Goal: Transaction & Acquisition: Purchase product/service

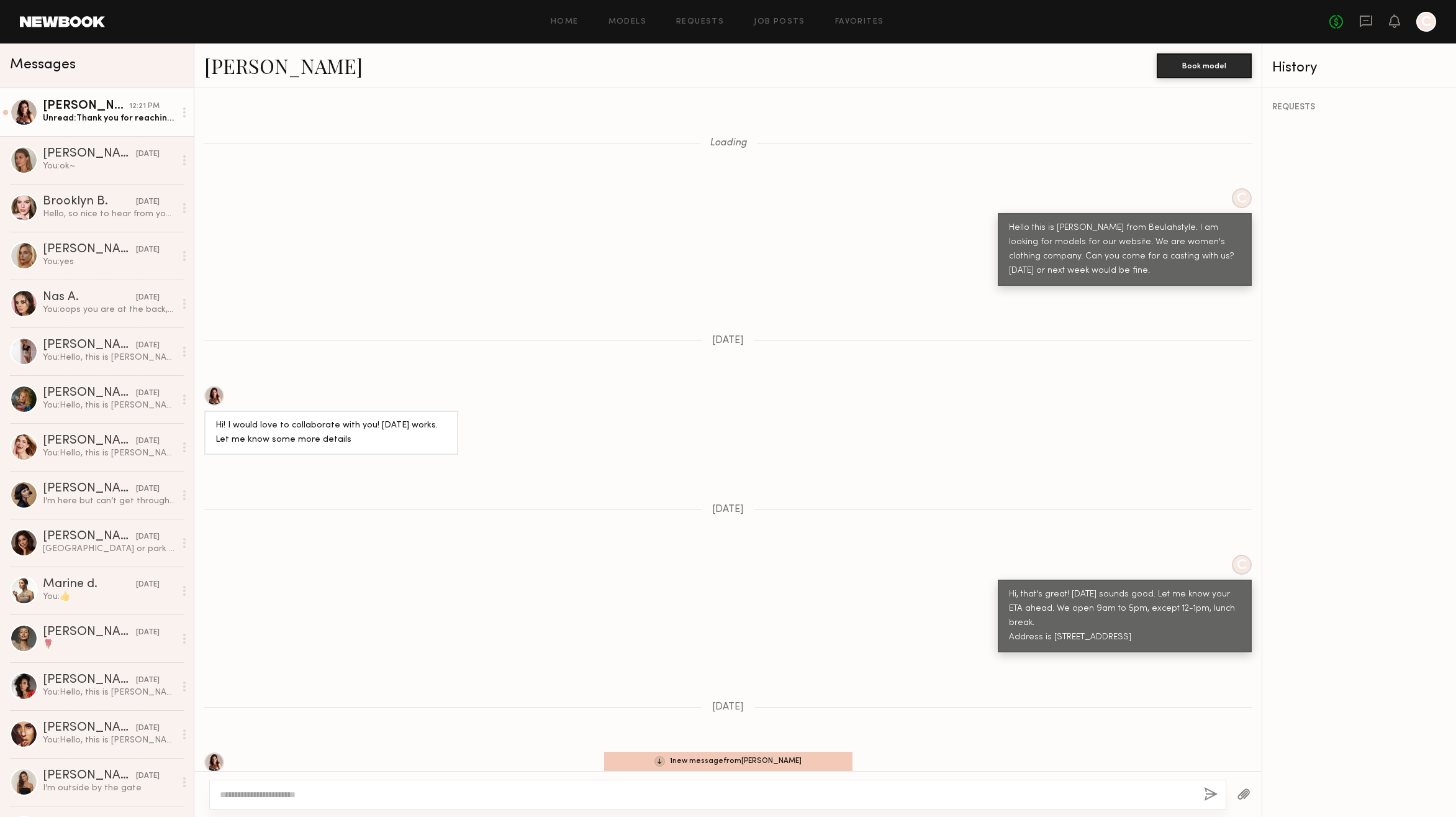
scroll to position [843, 0]
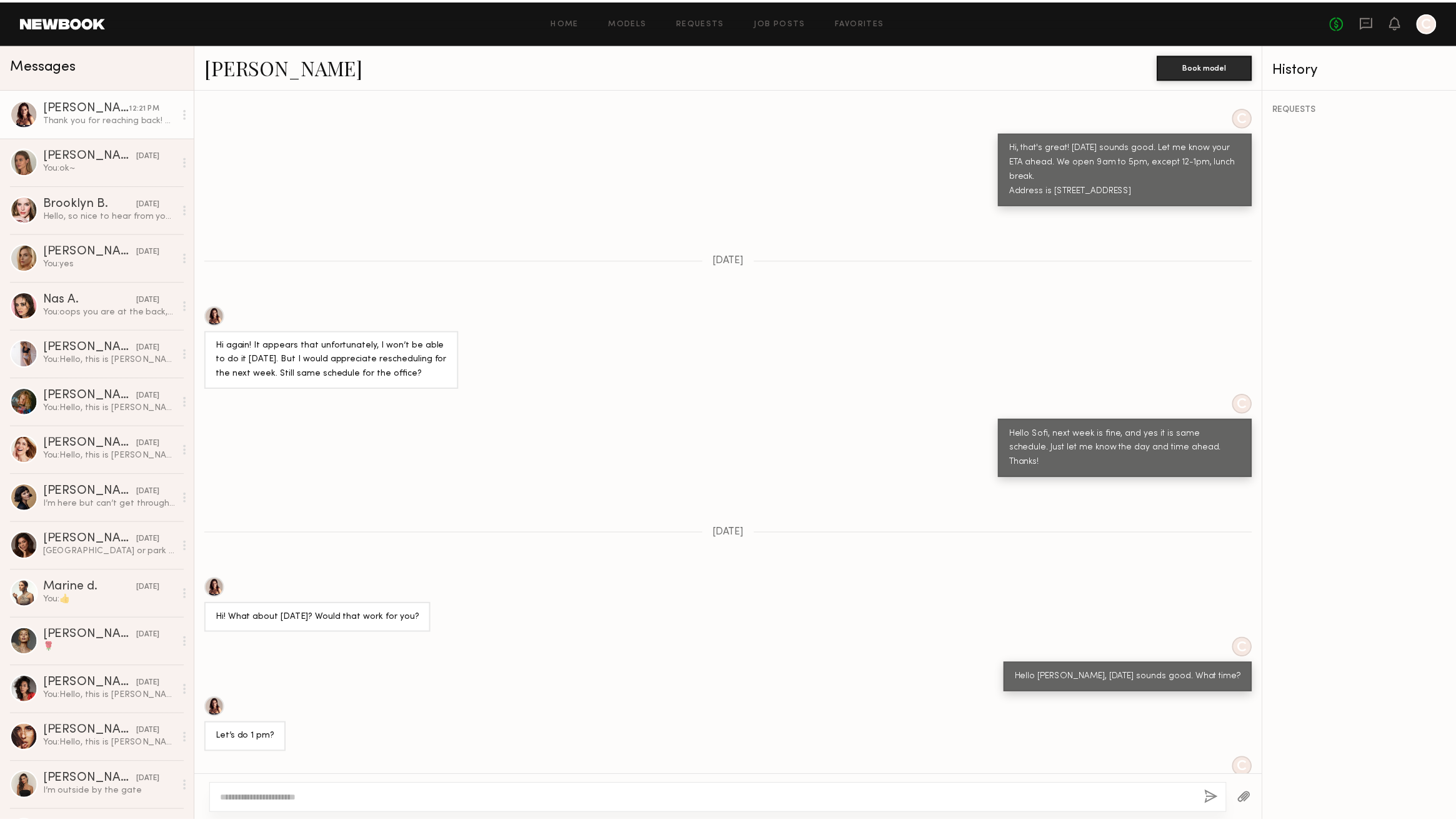
scroll to position [1018, 0]
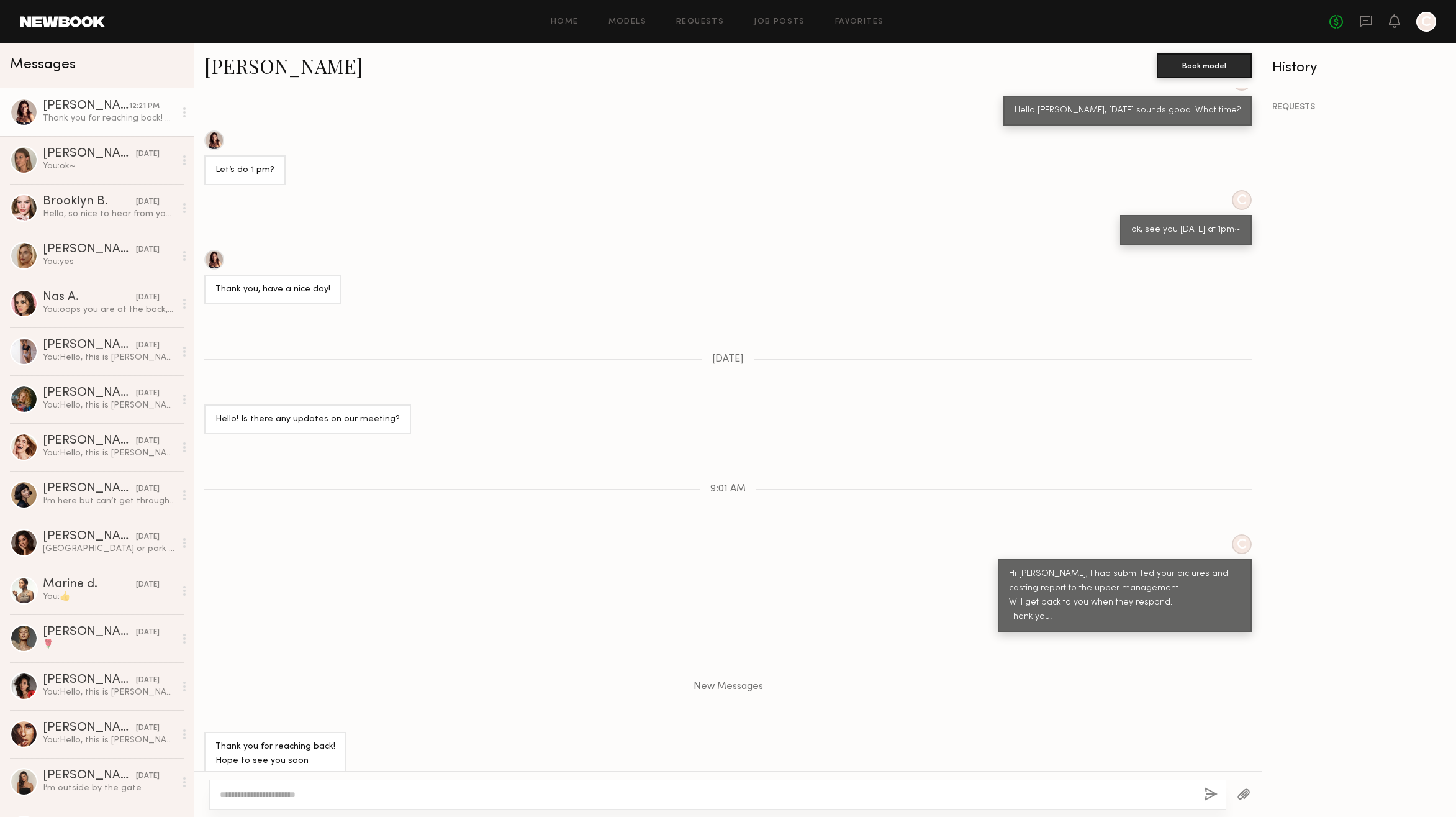
click at [31, 112] on div at bounding box center [24, 112] width 28 height 28
click at [220, 72] on link "[PERSON_NAME]" at bounding box center [284, 65] width 159 height 26
click at [635, 20] on link "Models" at bounding box center [627, 21] width 38 height 8
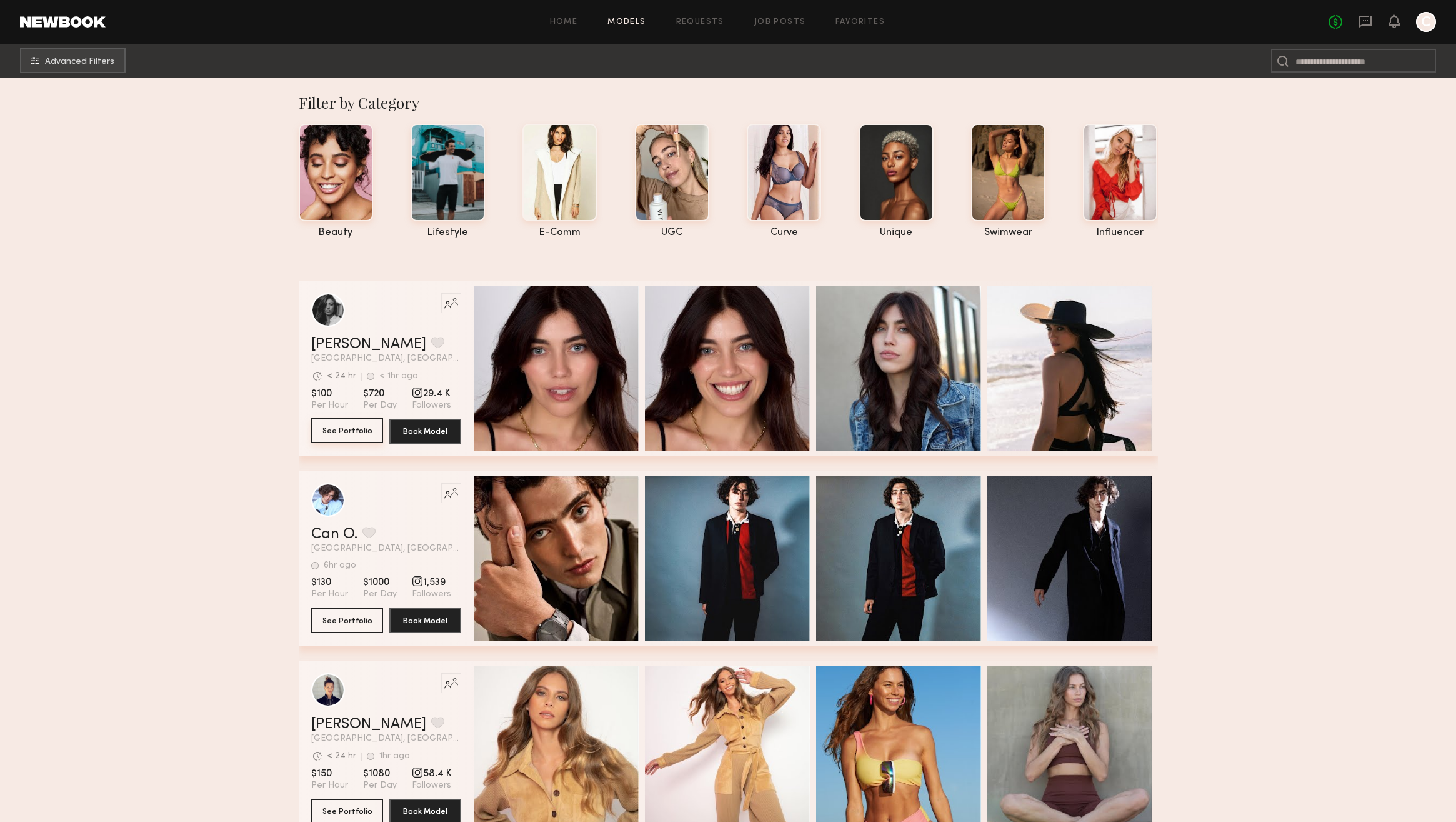
click at [343, 433] on button "See Portfolio" at bounding box center [347, 431] width 72 height 25
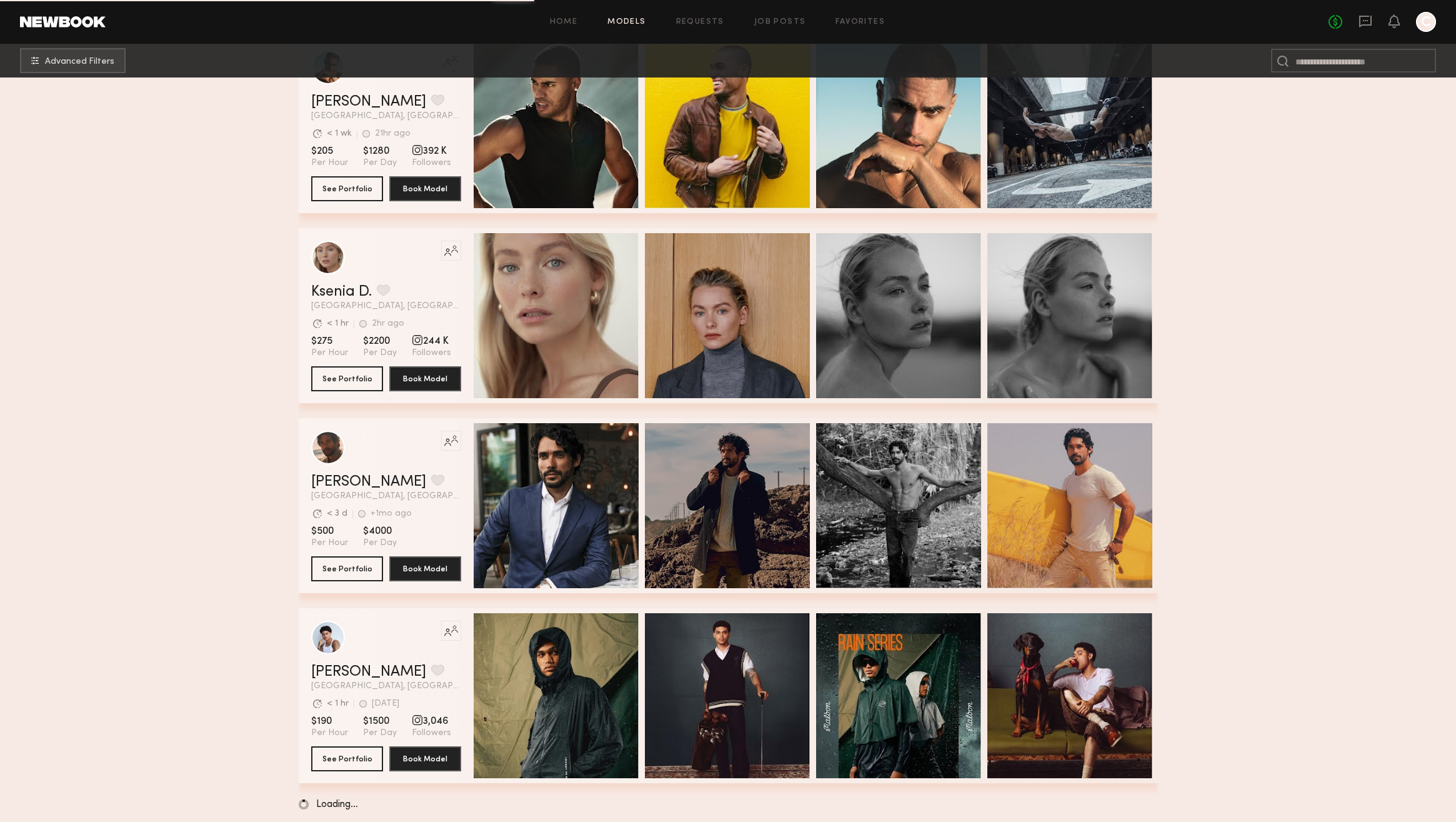
scroll to position [1771, 0]
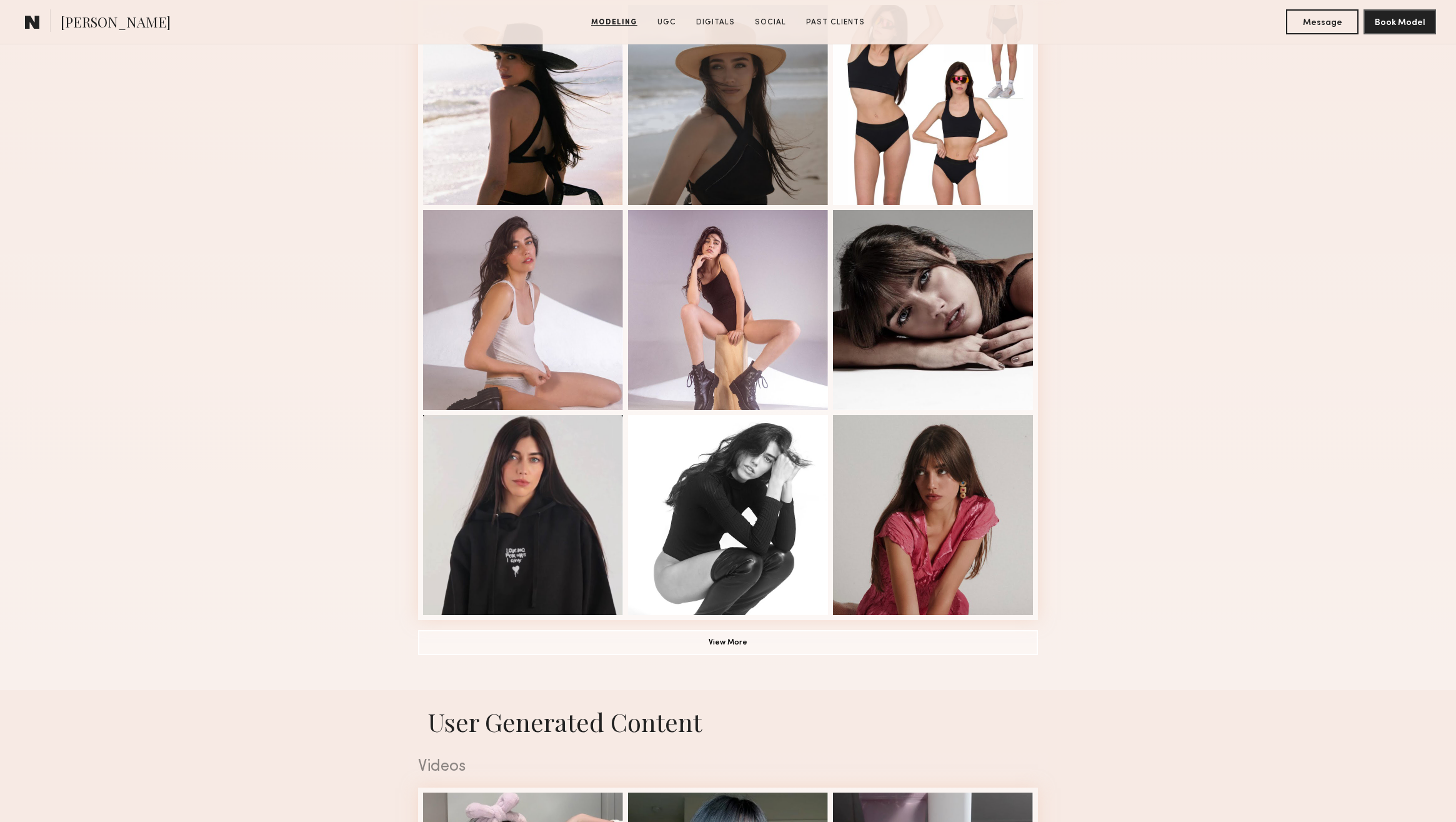
scroll to position [582, 0]
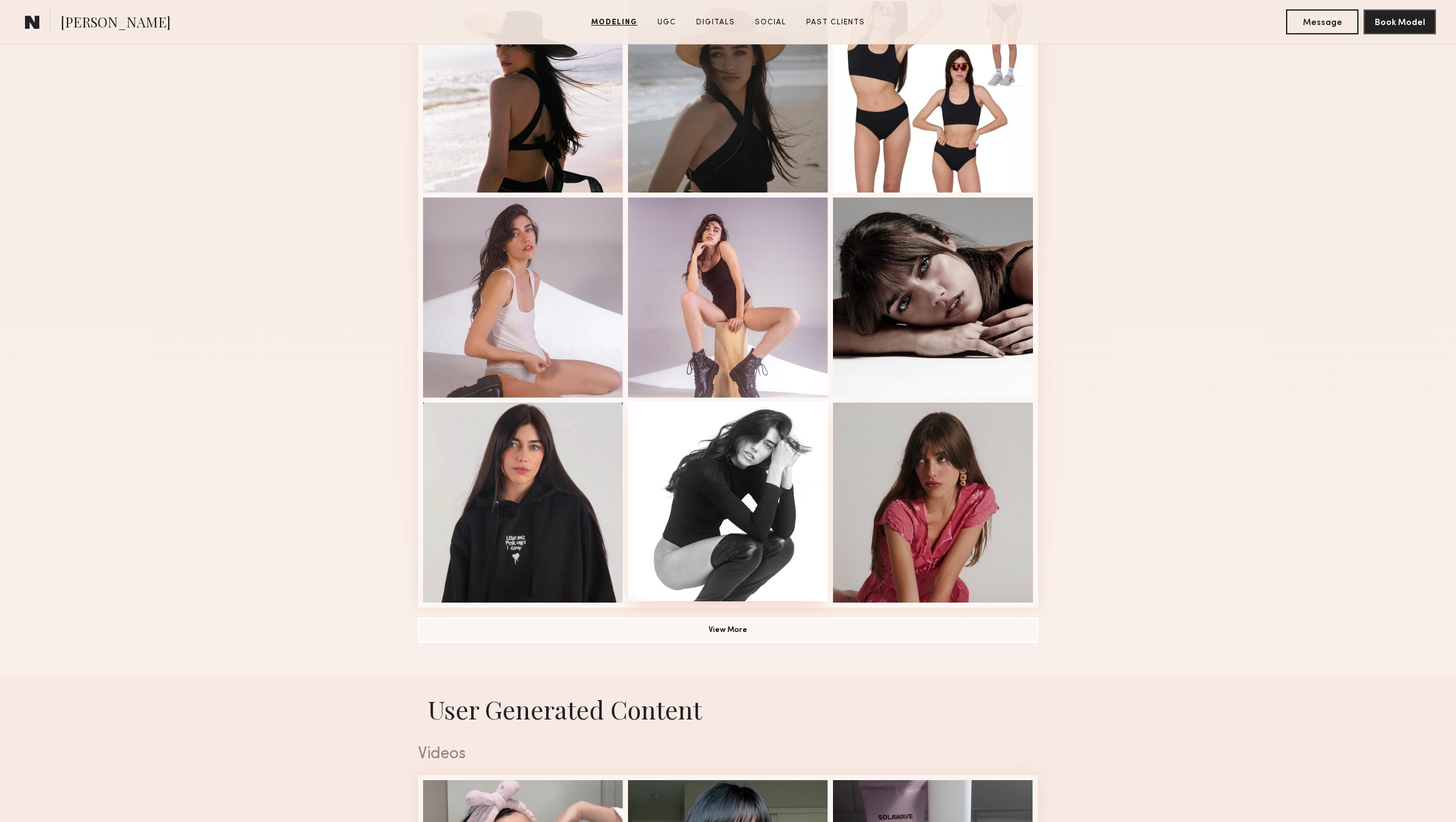
click at [731, 503] on div at bounding box center [728, 502] width 200 height 200
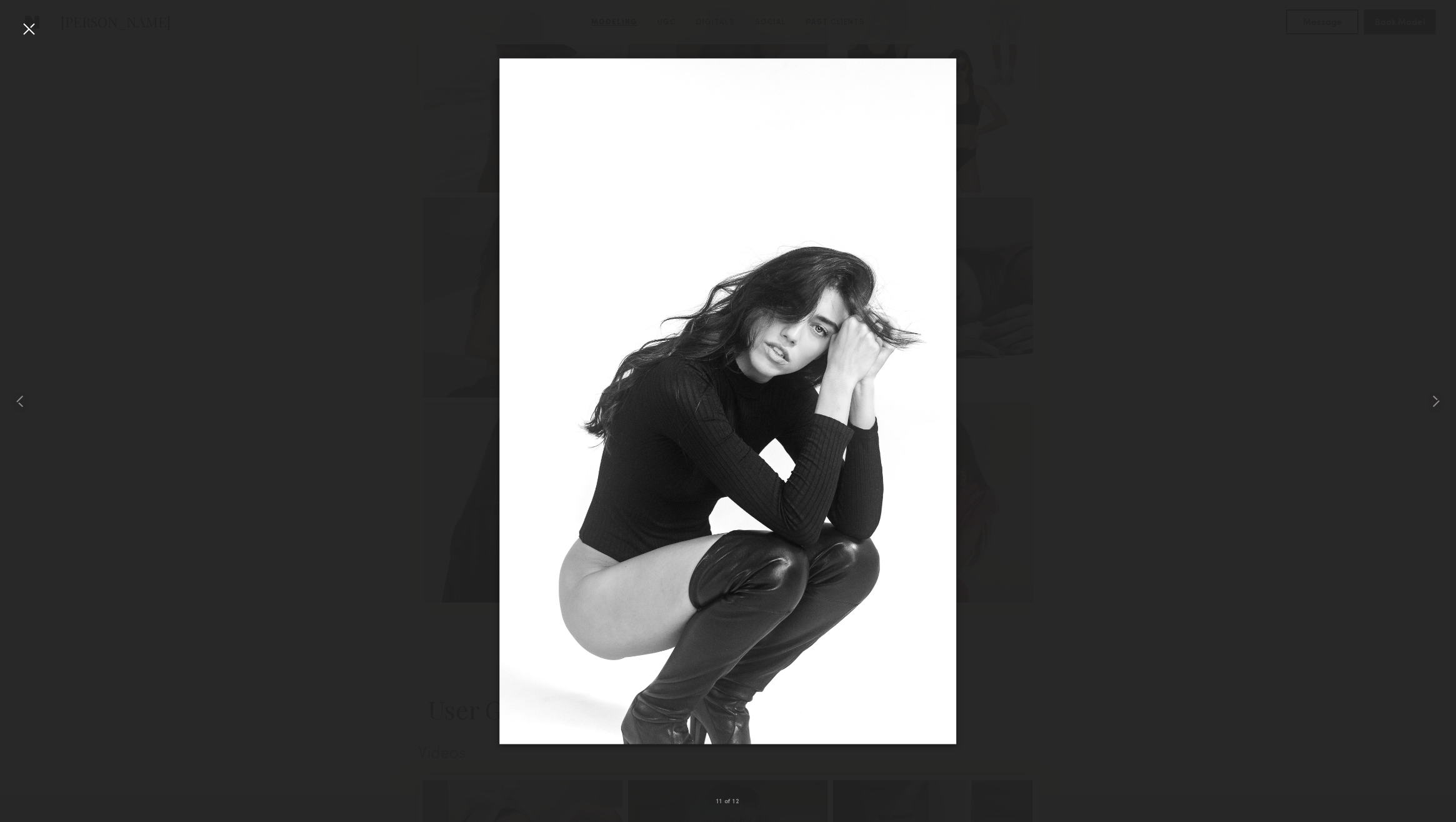
click at [33, 28] on div at bounding box center [28, 28] width 20 height 20
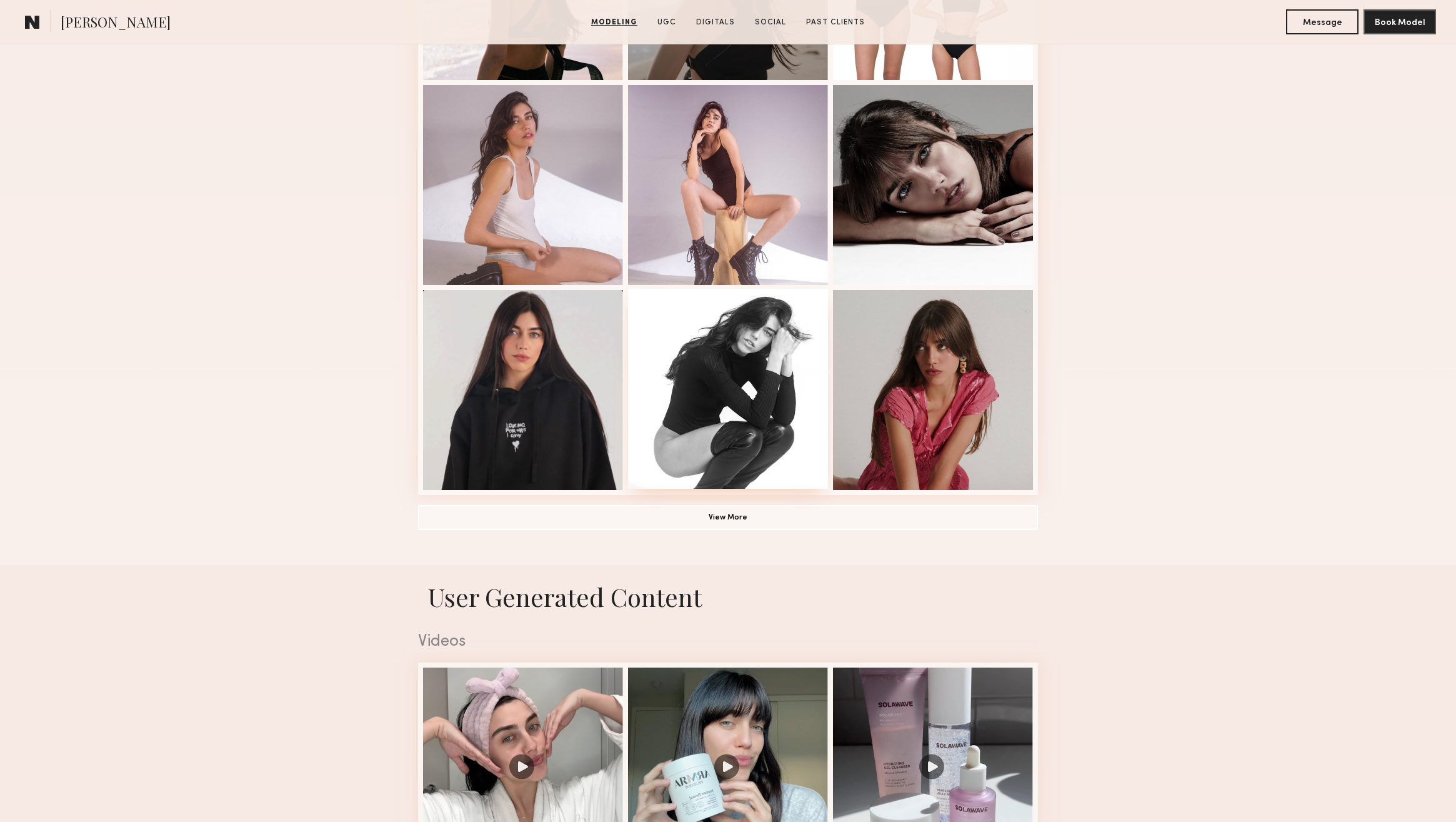
scroll to position [696, 0]
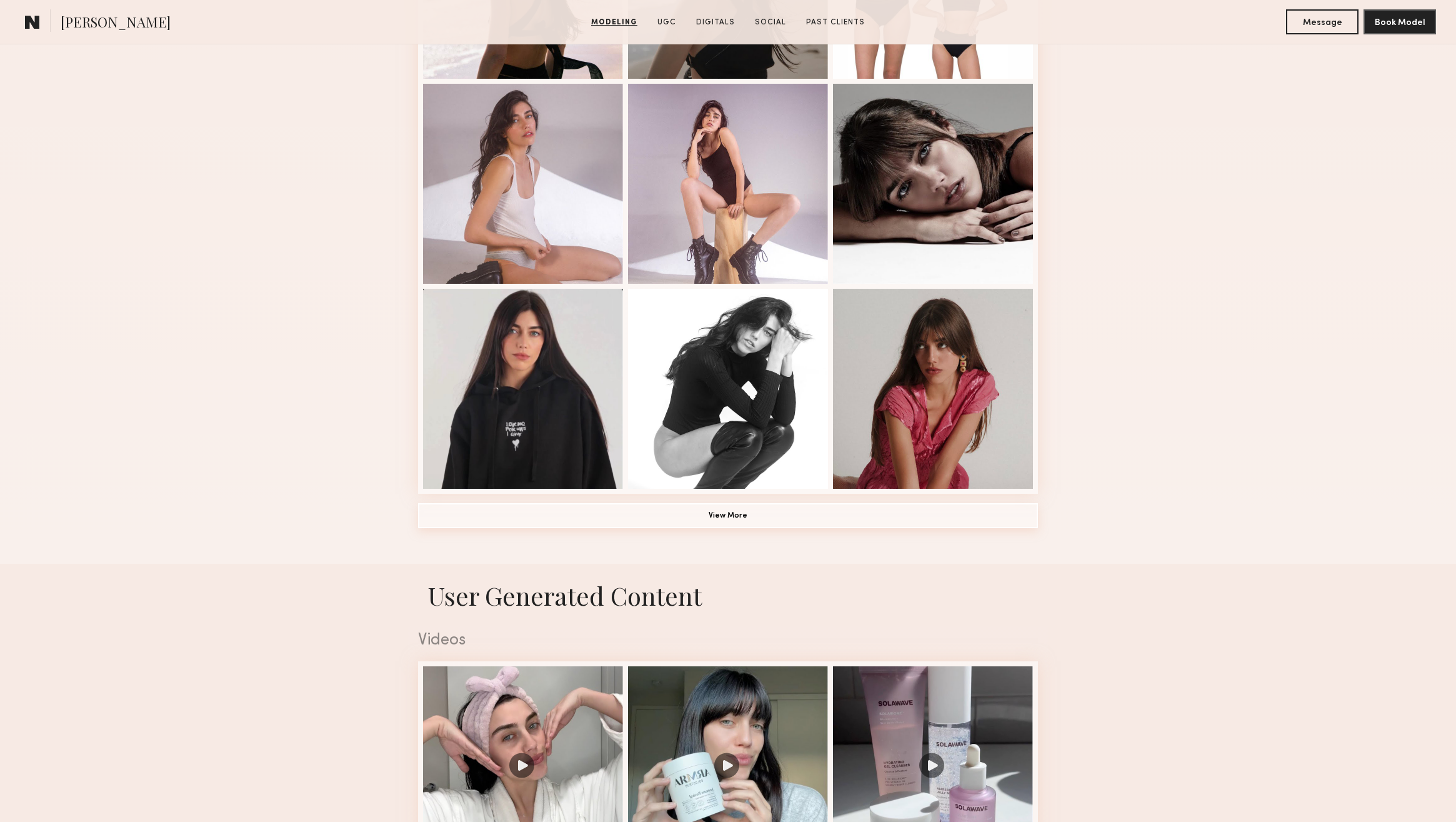
click at [734, 513] on button "View More" at bounding box center [728, 515] width 620 height 25
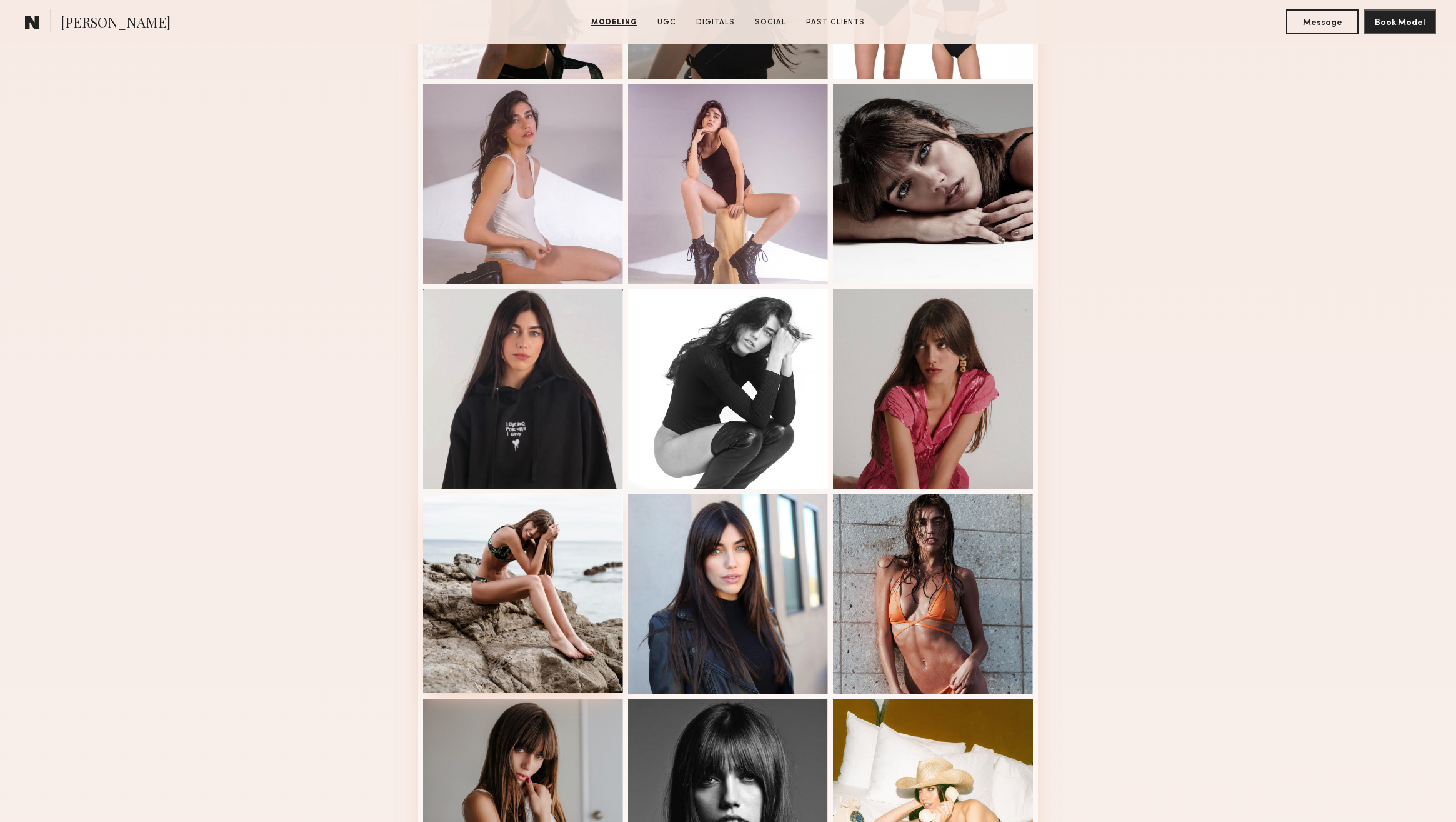
click at [512, 560] on div at bounding box center [523, 592] width 200 height 200
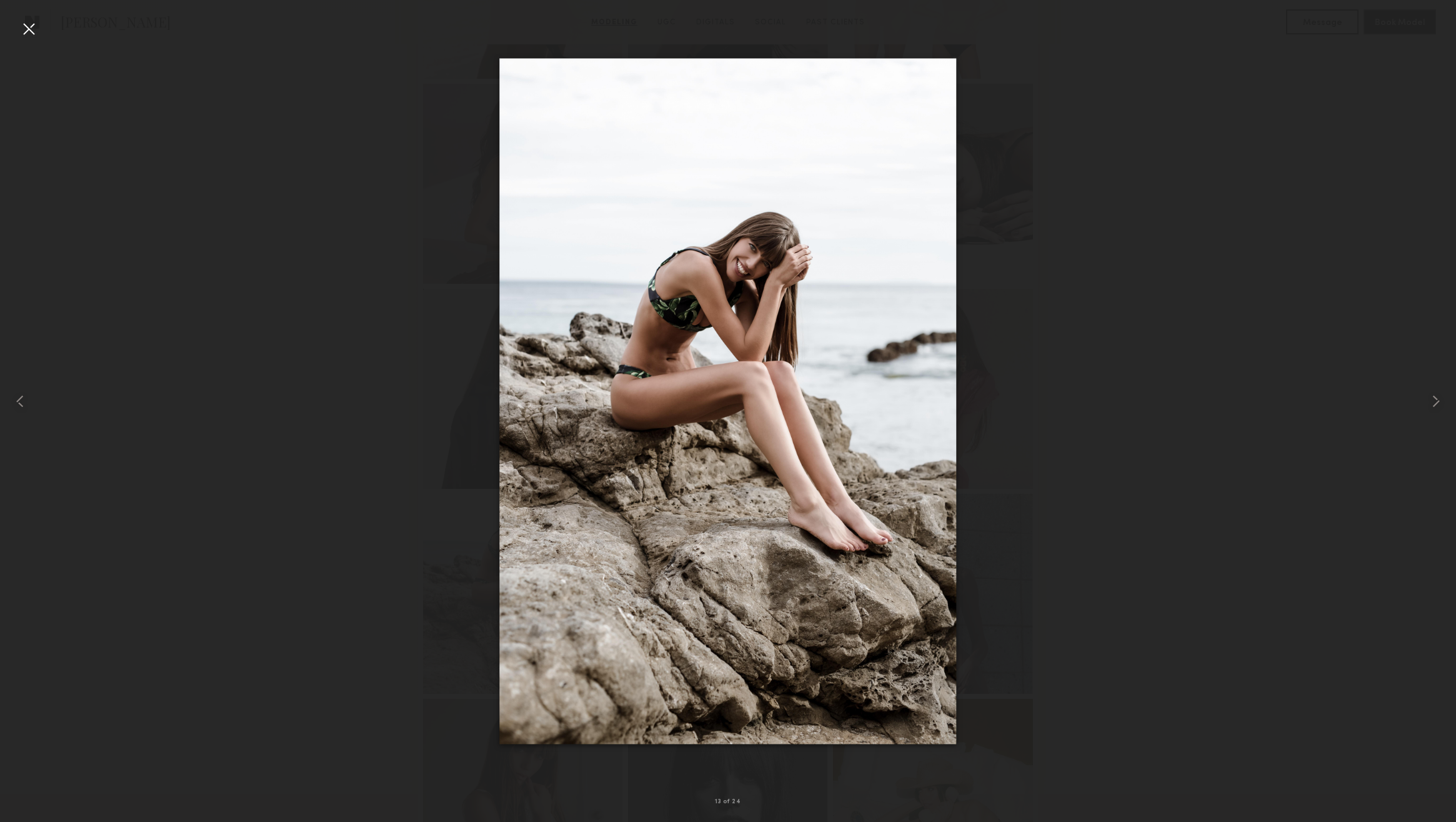
click at [28, 26] on div at bounding box center [28, 28] width 20 height 20
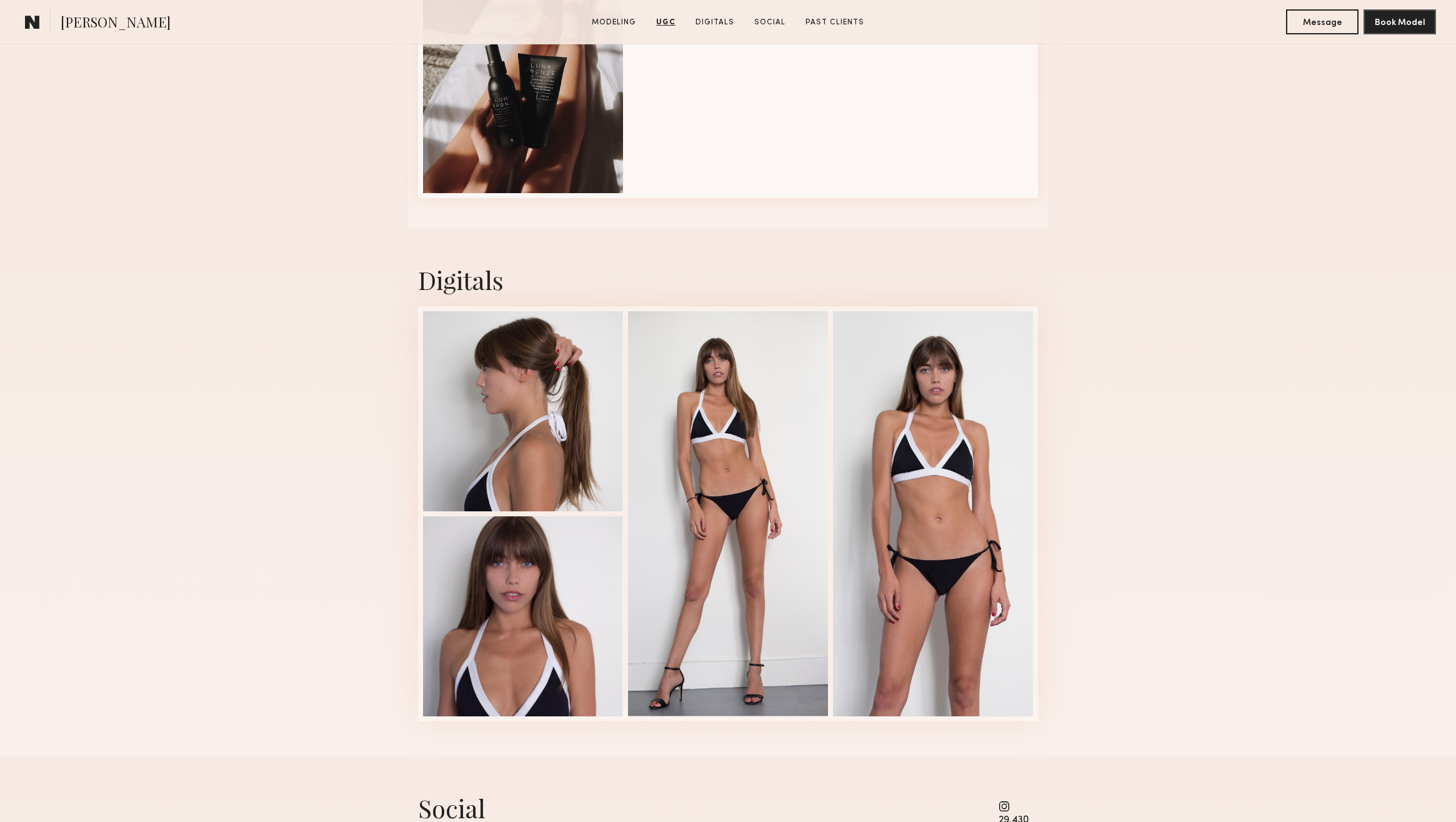
scroll to position [2848, 0]
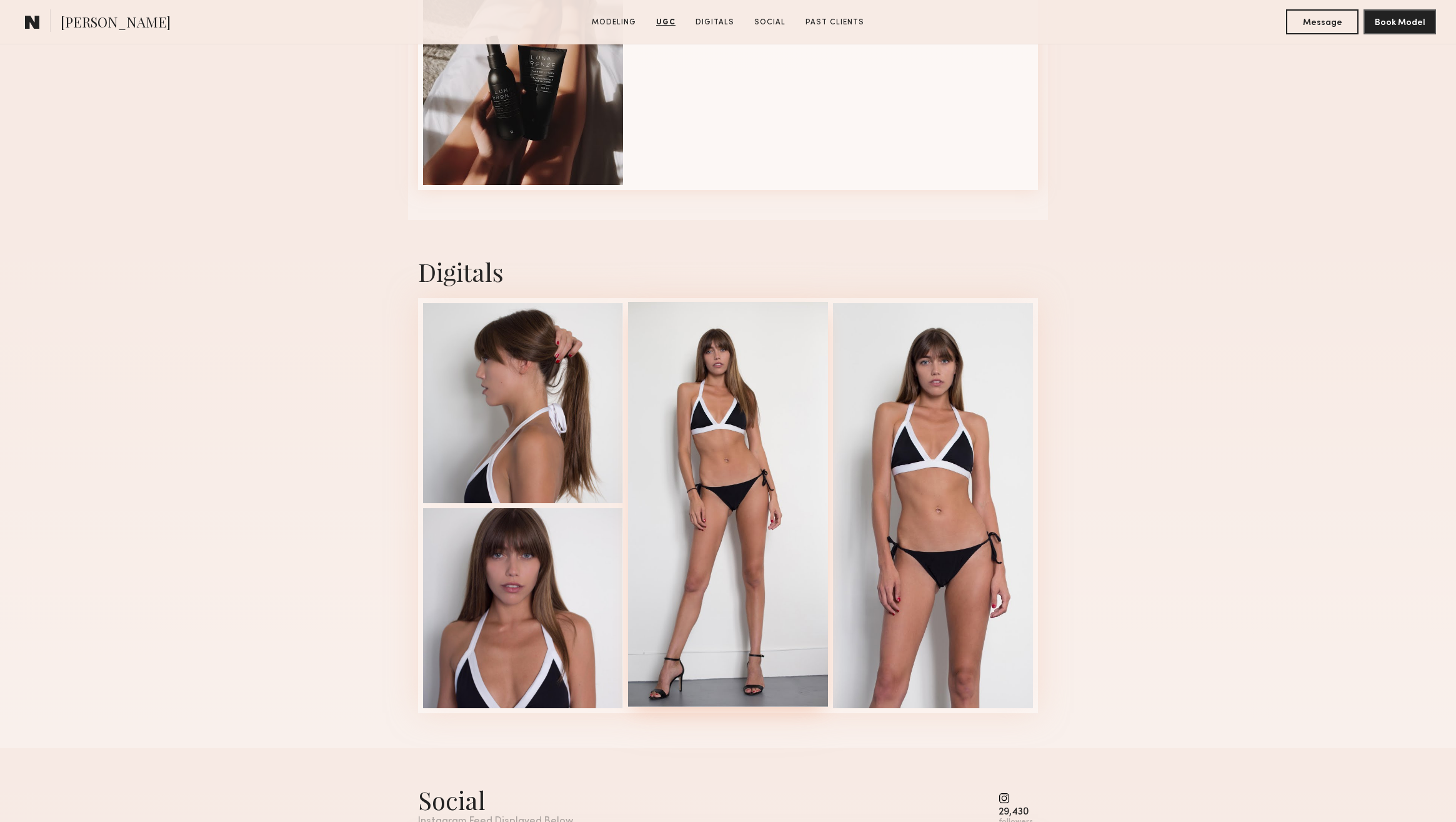
click at [750, 415] on div at bounding box center [728, 504] width 200 height 405
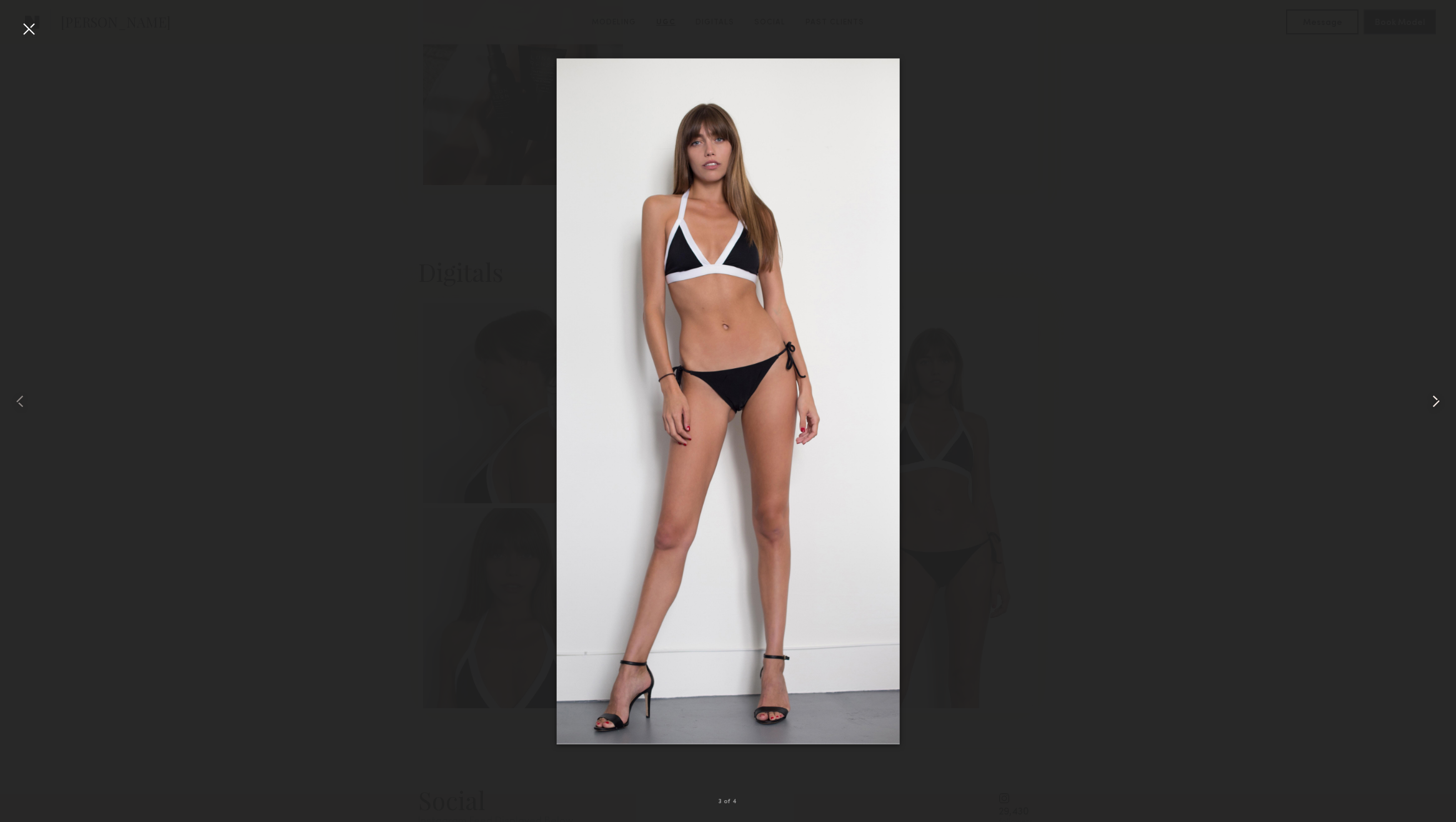
click at [1436, 399] on common-icon at bounding box center [1436, 401] width 20 height 20
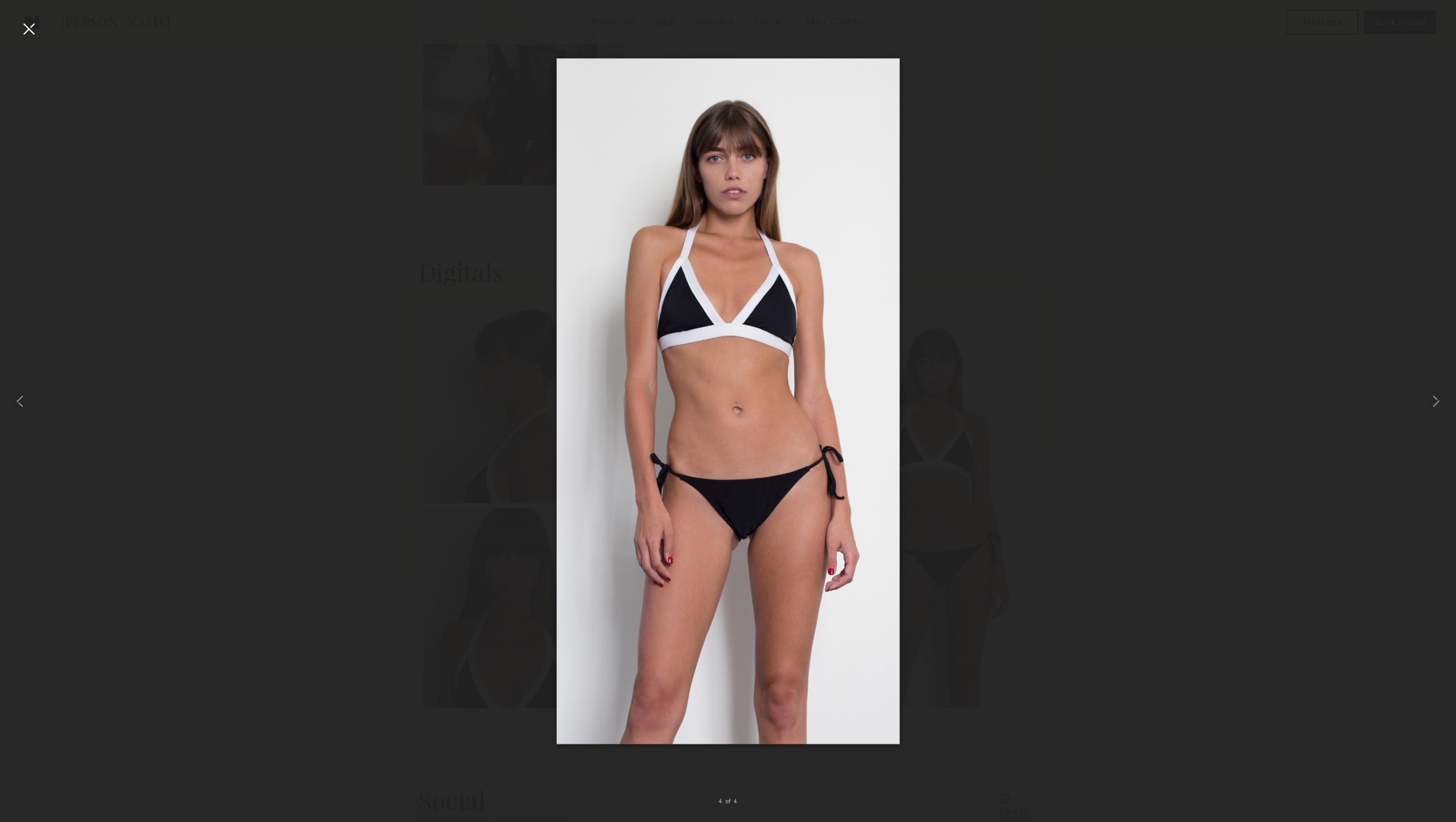
click at [32, 28] on div at bounding box center [28, 28] width 20 height 20
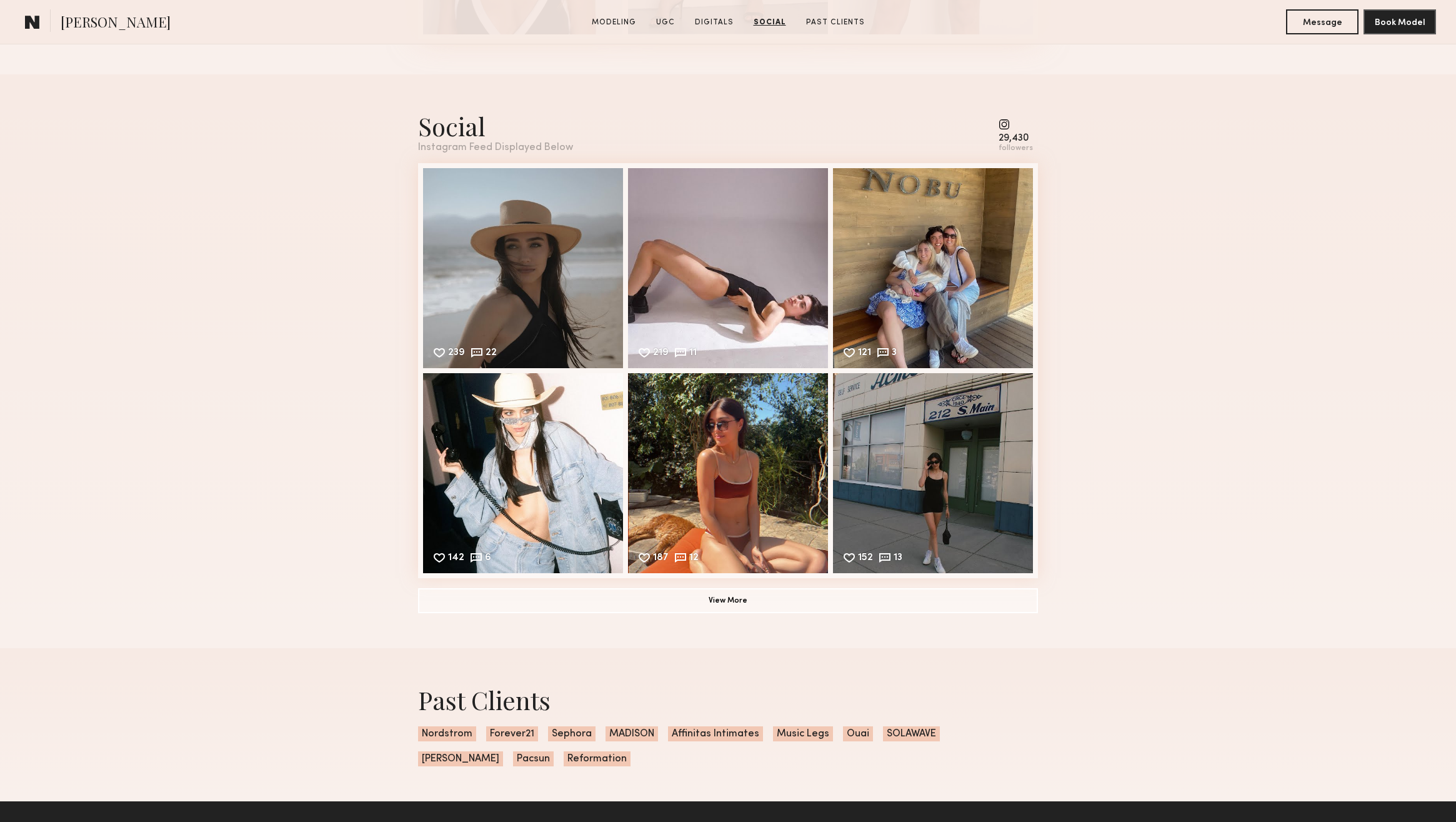
scroll to position [3524, 0]
